Goal: Task Accomplishment & Management: Use online tool/utility

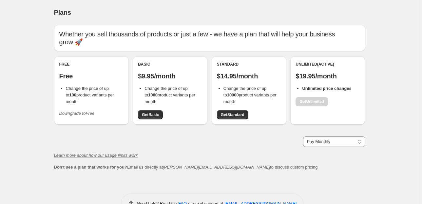
click at [306, 104] on div "Unlimited (Active) $19.95/month Unlimited price changes Get Unlimited" at bounding box center [328, 84] width 64 height 45
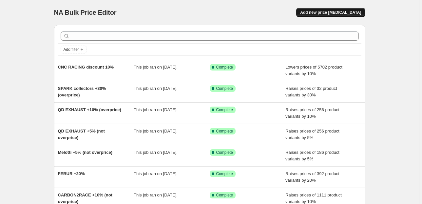
click at [332, 13] on span "Add new price [MEDICAL_DATA]" at bounding box center [330, 12] width 61 height 5
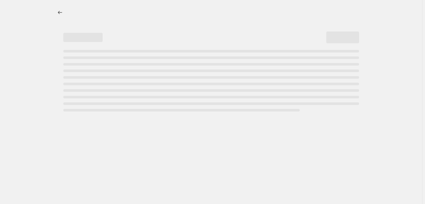
select select "percentage"
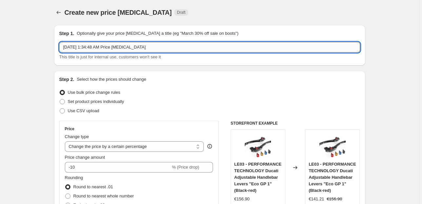
click at [87, 45] on input "Sep 6, 2025, 1:34:48 AM Price change job" at bounding box center [209, 47] width 301 height 10
paste input "DBK DUCABIKE discount 10%"
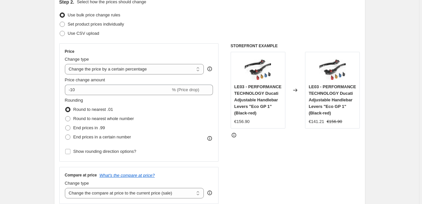
scroll to position [87, 0]
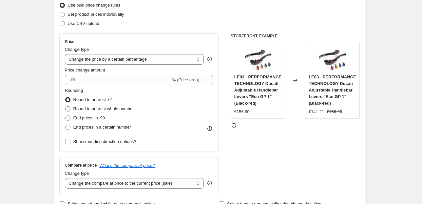
type input "DBK DUCABIKE discount 10%"
click at [83, 110] on span "Round to nearest whole number" at bounding box center [103, 108] width 61 height 5
click at [66, 107] on input "Round to nearest whole number" at bounding box center [65, 106] width 0 height 0
radio input "true"
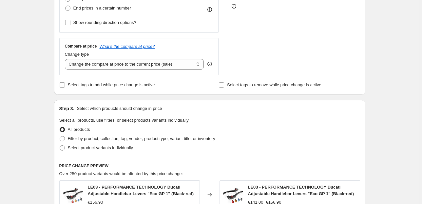
scroll to position [218, 0]
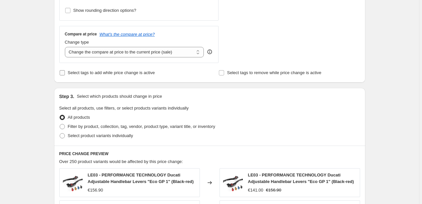
click at [85, 75] on span "Select tags to add while price change is active" at bounding box center [111, 73] width 87 height 7
click at [65, 75] on input "Select tags to add while price change is active" at bounding box center [62, 72] width 5 height 5
checkbox input "true"
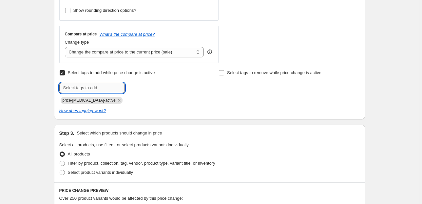
click at [84, 86] on input "text" at bounding box center [92, 88] width 66 height 10
type input "!ON SALE!"
click at [142, 90] on span "!ON SALE!" at bounding box center [149, 87] width 20 height 5
click at [231, 72] on span "Select tags to remove while price change is active" at bounding box center [274, 72] width 94 height 5
click at [224, 72] on input "Select tags to remove while price change is active" at bounding box center [221, 72] width 5 height 5
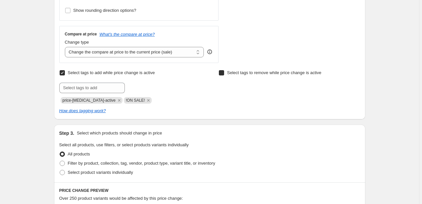
checkbox input "true"
click at [230, 86] on input "text" at bounding box center [252, 88] width 66 height 10
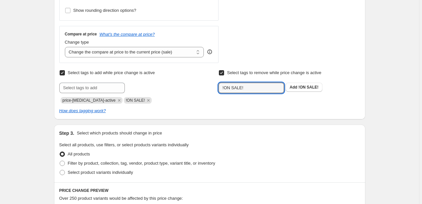
type input "!ON SALE!"
click at [305, 93] on div "!ON SALE! Add !ON SALE!" at bounding box center [289, 88] width 141 height 10
click at [304, 92] on div "!ON SALE! Add !ON SALE!" at bounding box center [289, 88] width 141 height 10
click at [302, 87] on span "!ON SALE!" at bounding box center [309, 87] width 20 height 5
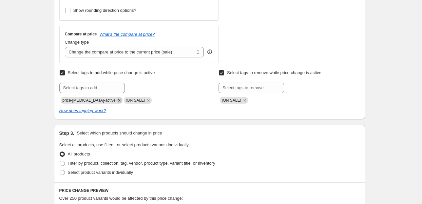
click at [118, 101] on icon "Remove price-change-job-active" at bounding box center [119, 100] width 2 height 2
click at [54, 108] on div "Step 1. Optionally give your price change job a title (eg "March 30% off sale o…" at bounding box center [207, 129] width 317 height 656
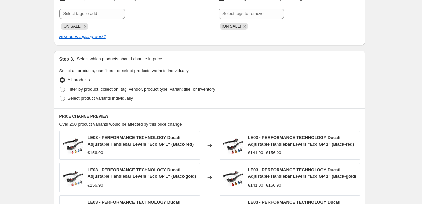
scroll to position [306, 0]
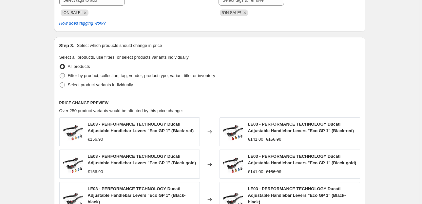
click at [76, 76] on span "Filter by product, collection, tag, vendor, product type, variant title, or inv…" at bounding box center [142, 75] width 148 height 5
click at [60, 73] on input "Filter by product, collection, tag, vendor, product type, variant title, or inv…" at bounding box center [60, 73] width 0 height 0
radio input "true"
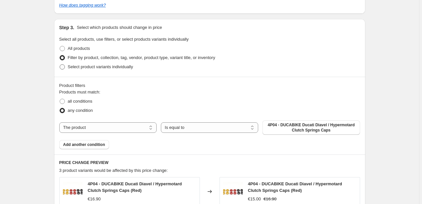
scroll to position [350, 0]
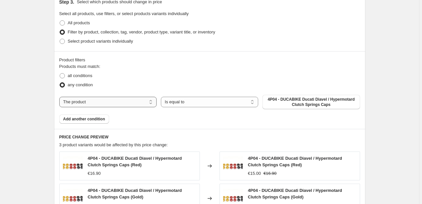
drag, startPoint x: 153, startPoint y: 100, endPoint x: 150, endPoint y: 104, distance: 5.1
click at [153, 100] on select "The product The product's collection The product's tag The product's vendor The…" at bounding box center [107, 102] width 97 height 10
select select "collection"
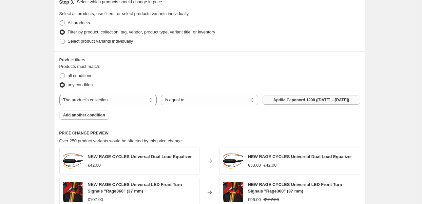
click at [292, 101] on span "Aprilia Caponord 1200 (2012 – 2020)" at bounding box center [312, 99] width 76 height 5
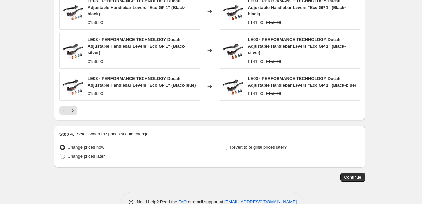
scroll to position [572, 0]
click at [354, 174] on span "Continue" at bounding box center [353, 176] width 17 height 5
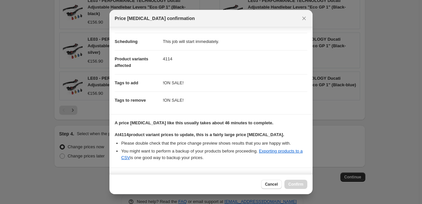
scroll to position [102, 0]
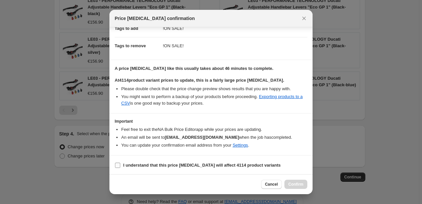
click at [159, 162] on span "I understand that this price change job will affect 4114 product variants" at bounding box center [202, 165] width 158 height 7
click at [120, 163] on input "I understand that this price change job will affect 4114 product variants" at bounding box center [117, 165] width 5 height 5
checkbox input "true"
click at [297, 184] on span "Confirm" at bounding box center [296, 184] width 15 height 5
